Goal: Information Seeking & Learning: Check status

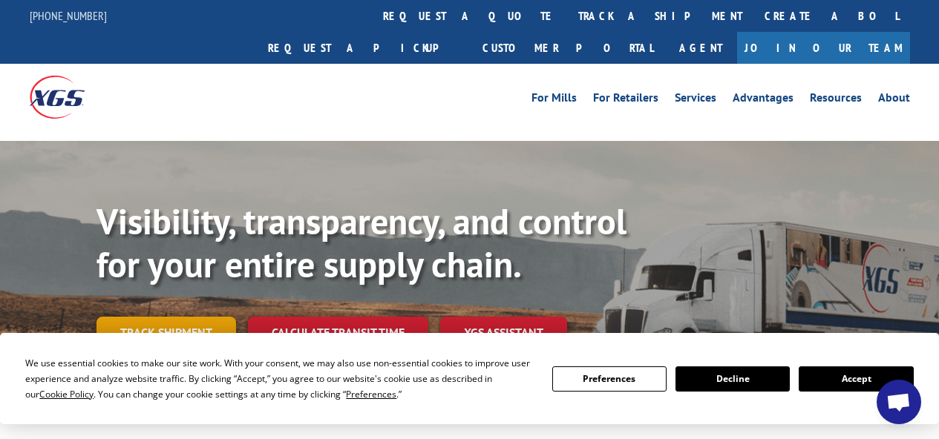
click at [203, 317] on link "Track shipment" at bounding box center [167, 332] width 140 height 31
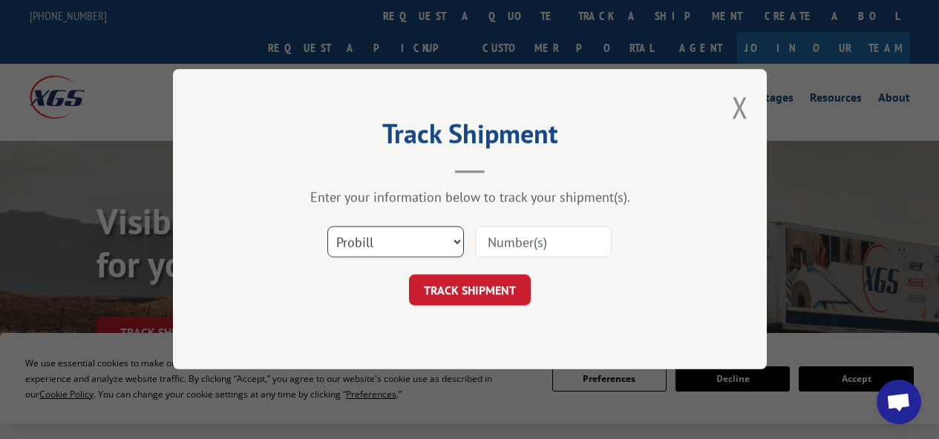
click at [390, 230] on select "Select category... Probill BOL PO" at bounding box center [395, 242] width 137 height 31
select select "po"
click at [327, 227] on select "Select category... Probill BOL PO" at bounding box center [395, 242] width 137 height 31
click at [517, 237] on input at bounding box center [543, 242] width 137 height 31
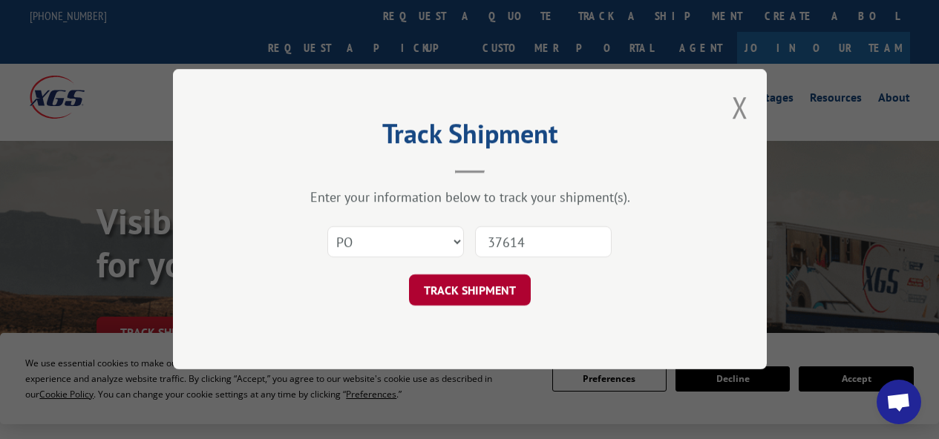
type input "37614"
click at [483, 297] on button "TRACK SHIPMENT" at bounding box center [470, 290] width 122 height 31
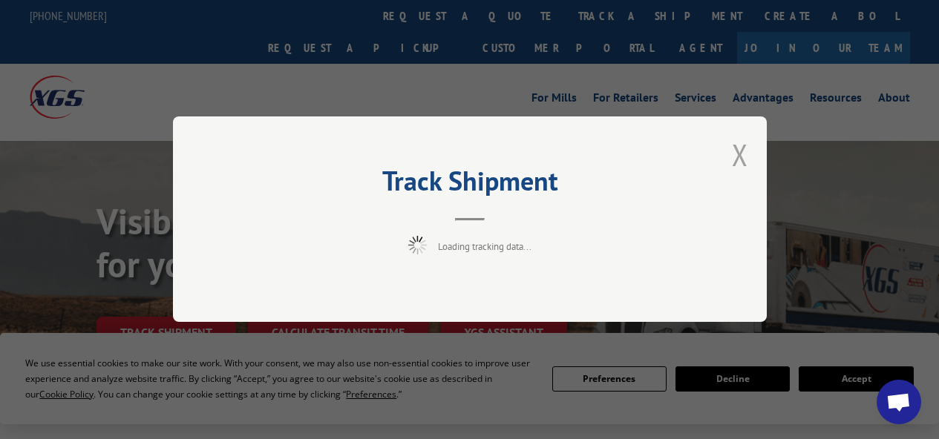
click at [740, 154] on button "Close modal" at bounding box center [740, 154] width 16 height 39
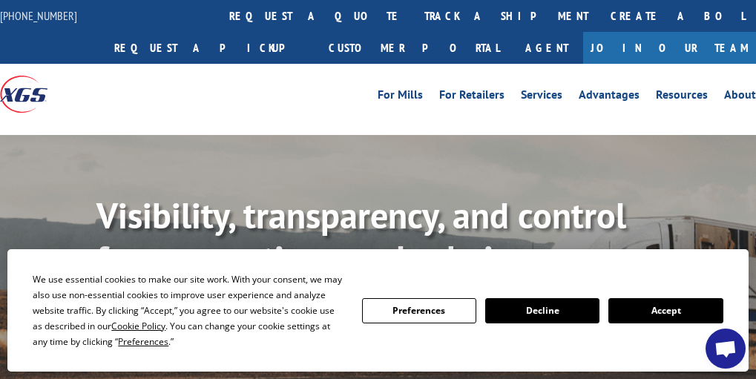
drag, startPoint x: 618, startPoint y: 311, endPoint x: 608, endPoint y: 298, distance: 15.9
click at [619, 311] on button "Accept" at bounding box center [666, 310] width 114 height 25
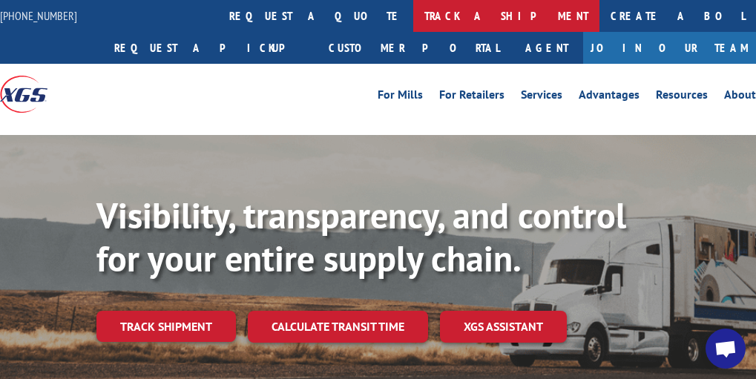
click at [413, 19] on link "track a shipment" at bounding box center [506, 16] width 186 height 32
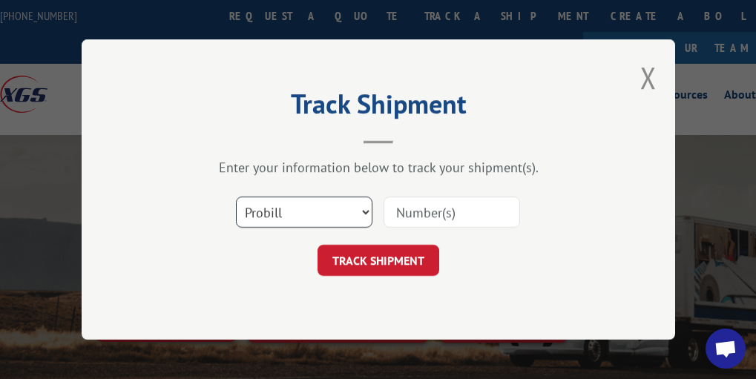
click at [322, 209] on select "Select category... Probill BOL PO" at bounding box center [304, 212] width 137 height 31
select select "po"
click at [236, 197] on select "Select category... Probill BOL PO" at bounding box center [304, 212] width 137 height 31
click at [422, 220] on input at bounding box center [452, 212] width 137 height 31
type input "37614"
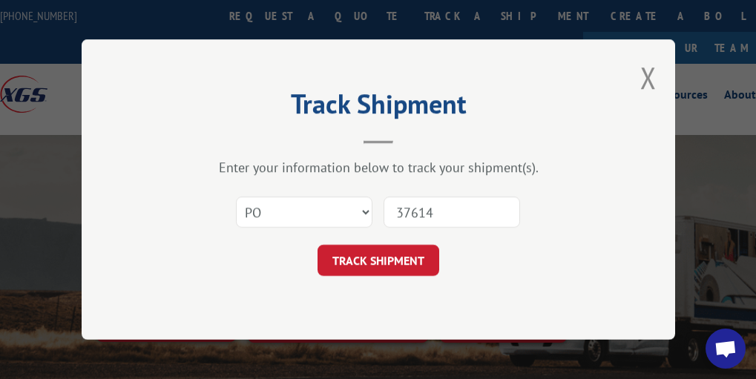
click button "TRACK SHIPMENT" at bounding box center [379, 260] width 122 height 31
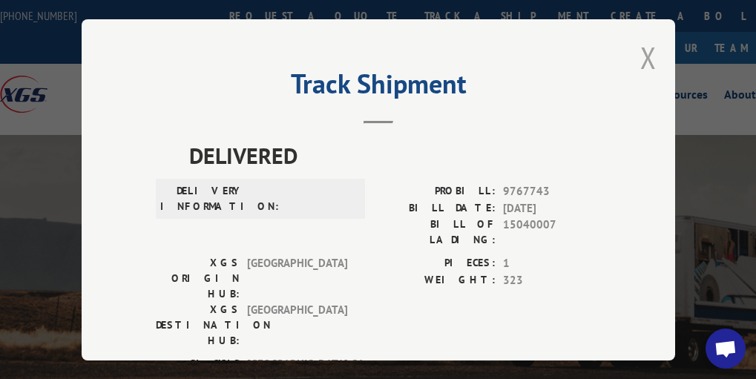
drag, startPoint x: 632, startPoint y: 53, endPoint x: 644, endPoint y: 56, distance: 12.2
click at [633, 53] on div "Track Shipment DELIVERED DELIVERY INFORMATION: PROBILL: 9767743 BILL DATE: [DAT…" at bounding box center [379, 189] width 594 height 341
click at [648, 56] on button "Close modal" at bounding box center [649, 57] width 16 height 39
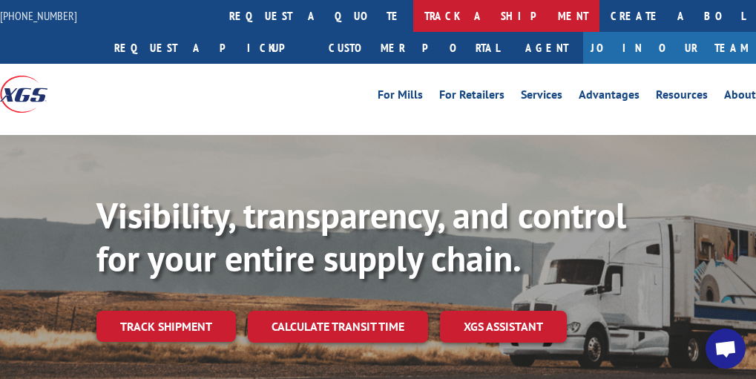
click at [413, 18] on link "track a shipment" at bounding box center [506, 16] width 186 height 32
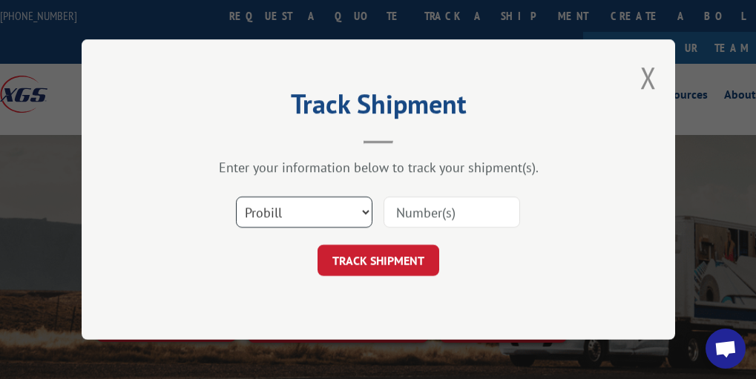
click at [310, 212] on select "Select category... Probill BOL PO" at bounding box center [304, 212] width 137 height 31
select select "po"
click at [236, 197] on select "Select category... Probill BOL PO" at bounding box center [304, 212] width 137 height 31
drag, startPoint x: 400, startPoint y: 204, endPoint x: 411, endPoint y: 218, distance: 16.9
click at [411, 218] on input at bounding box center [452, 212] width 137 height 31
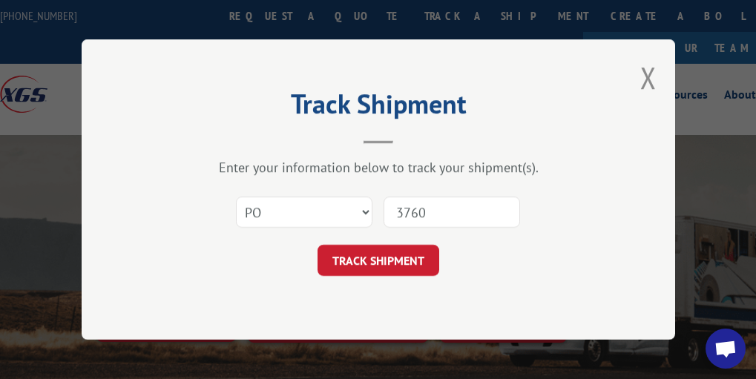
type input "37609"
click button "TRACK SHIPMENT" at bounding box center [379, 260] width 122 height 31
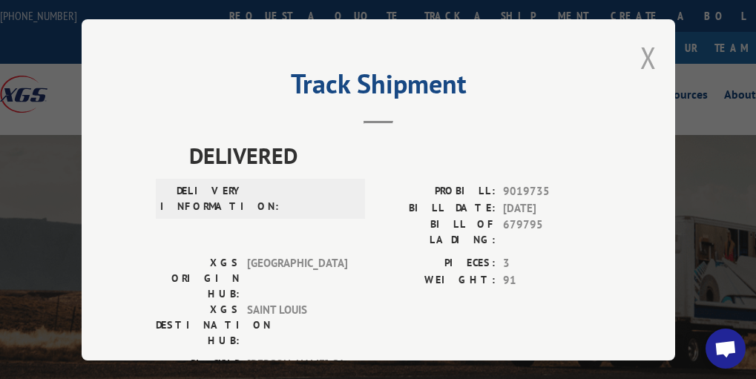
click at [641, 46] on button "Close modal" at bounding box center [649, 57] width 16 height 39
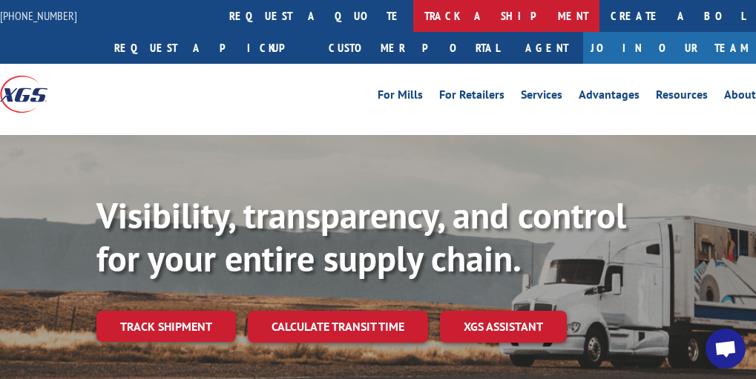
click at [413, 22] on link "track a shipment" at bounding box center [506, 16] width 186 height 32
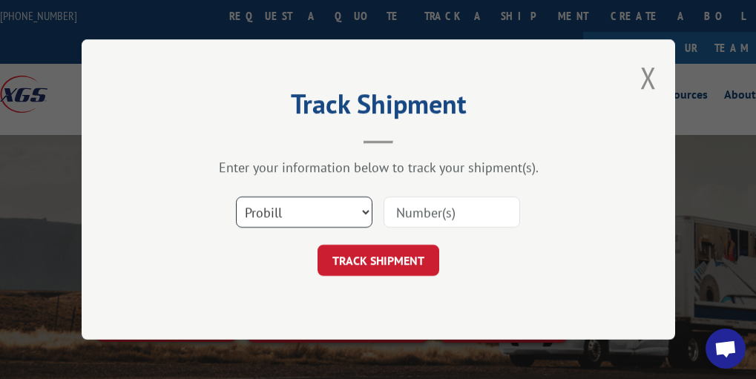
click at [347, 218] on select "Select category... Probill BOL PO" at bounding box center [304, 212] width 137 height 31
select select "po"
click at [236, 197] on select "Select category... Probill BOL PO" at bounding box center [304, 212] width 137 height 31
click at [422, 221] on input at bounding box center [452, 212] width 137 height 31
type input "37602"
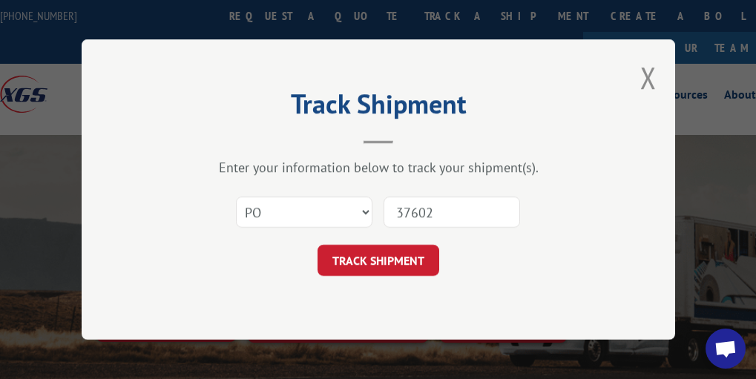
click button "TRACK SHIPMENT" at bounding box center [379, 260] width 122 height 31
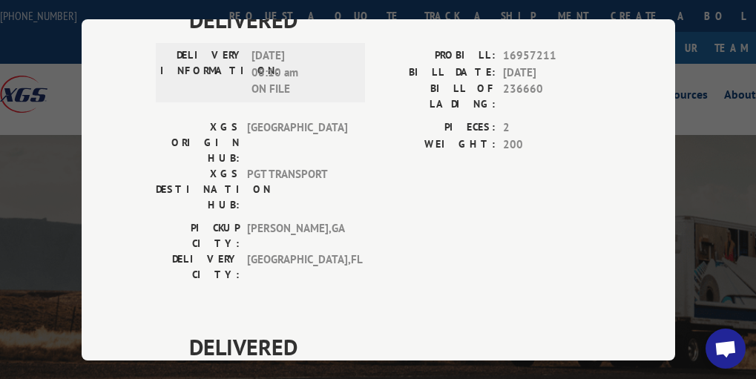
scroll to position [1787, 0]
